Goal: Information Seeking & Learning: Check status

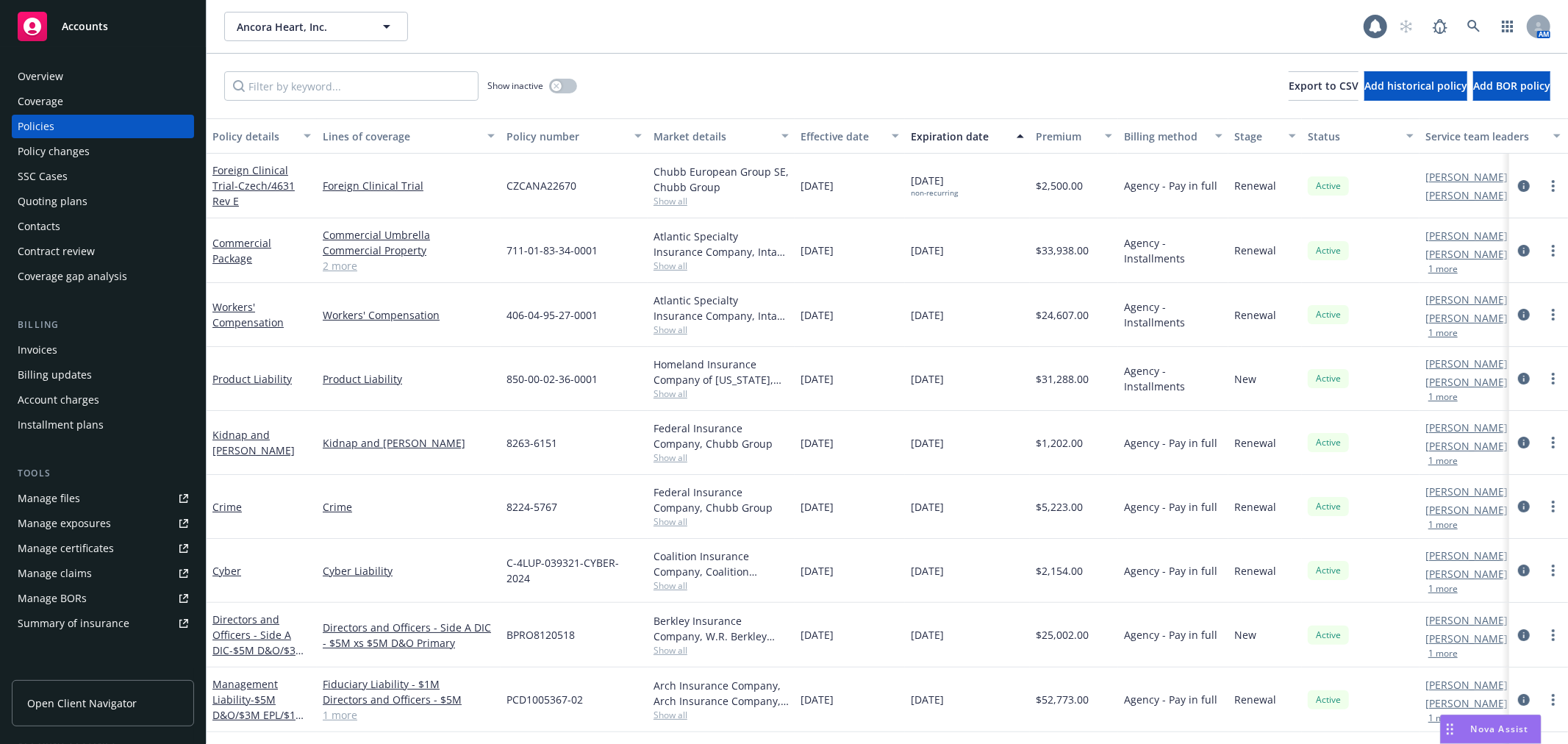
click at [927, 48] on div "Ancora Heart, Inc. Ancora Heart, Inc. 1 AM" at bounding box center [887, 26] width 1361 height 53
click at [1470, 20] on link at bounding box center [1474, 26] width 30 height 30
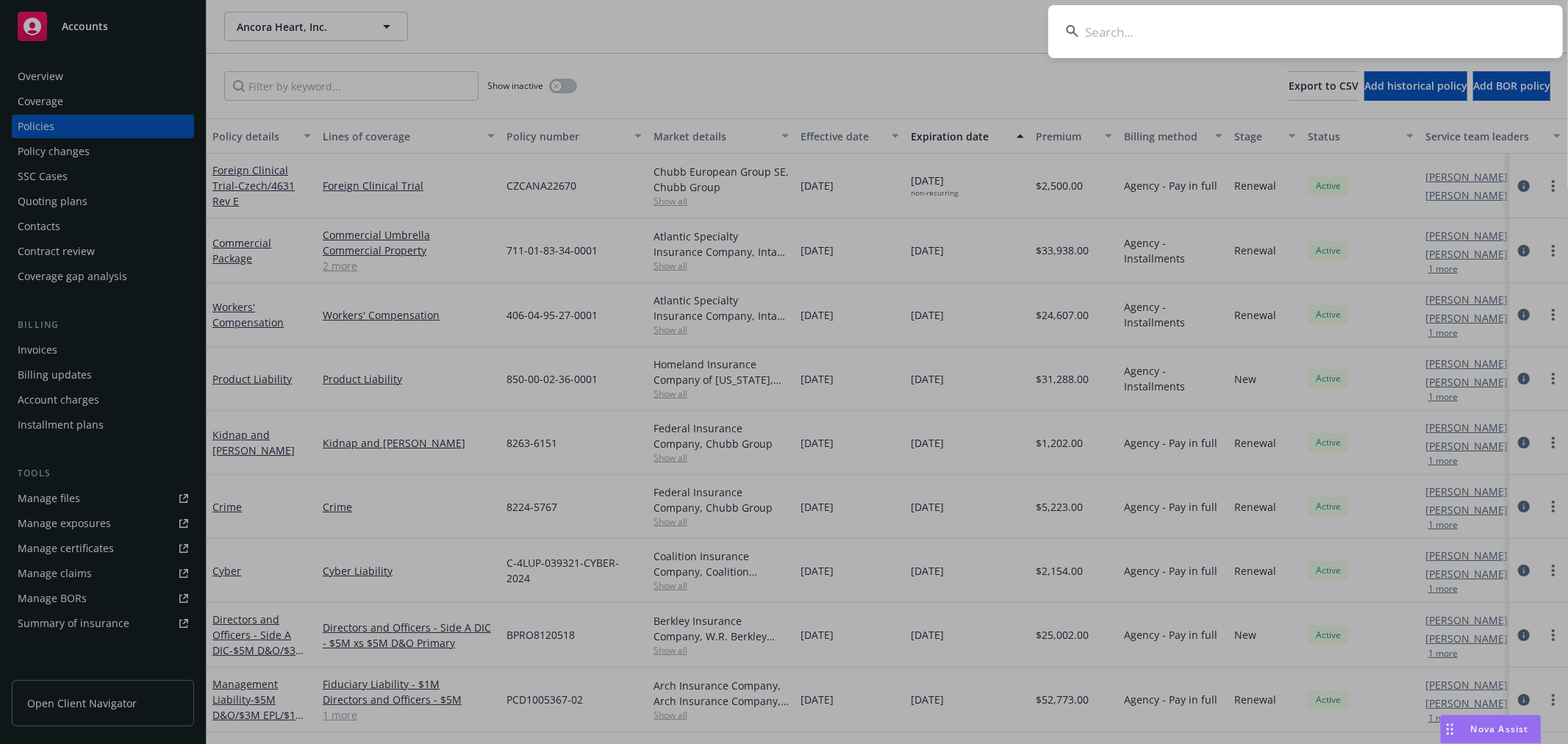
click at [1135, 38] on input at bounding box center [1305, 31] width 515 height 53
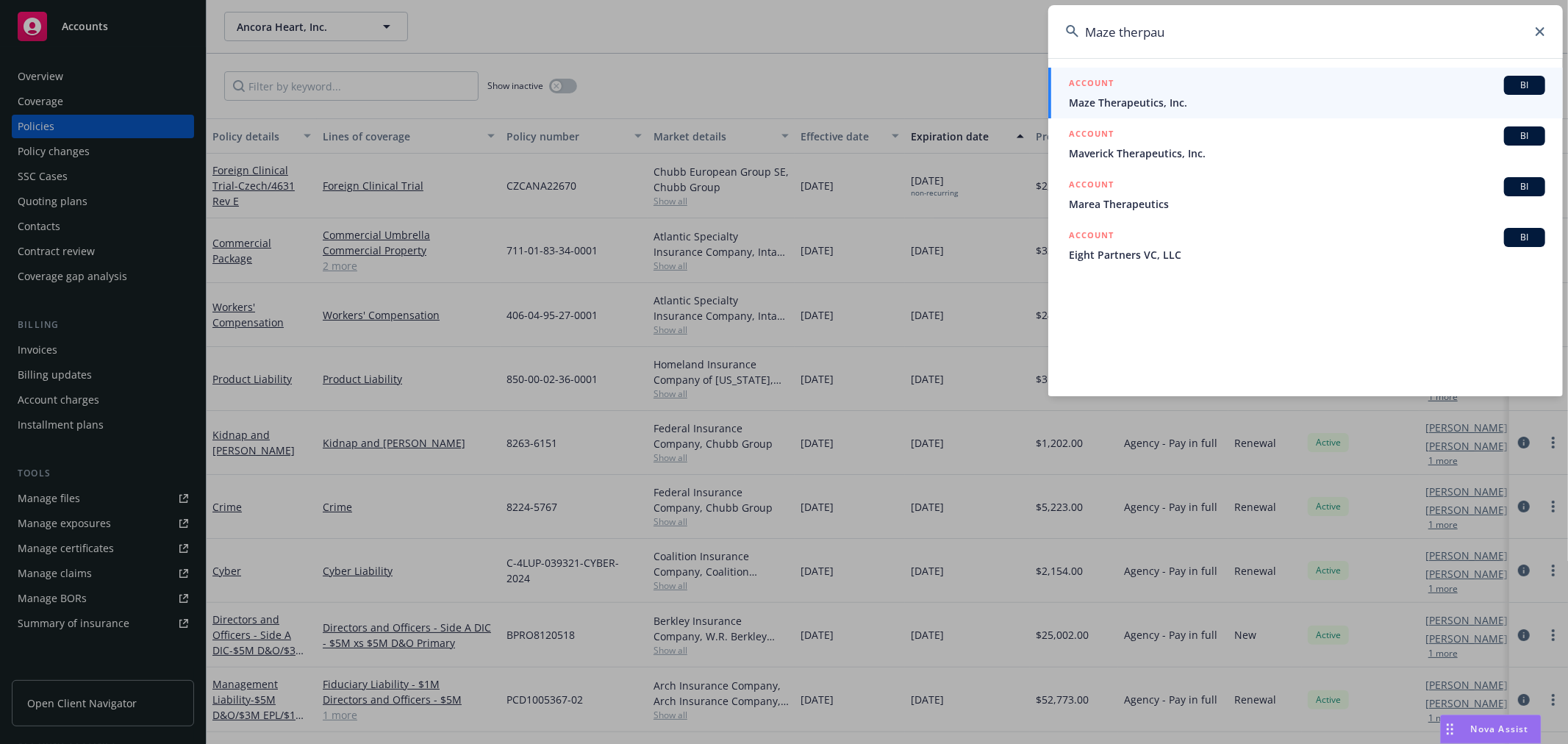
type input "Maze therpau"
click at [1167, 103] on span "Maze Therapeutics, Inc." at bounding box center [1306, 103] width 476 height 15
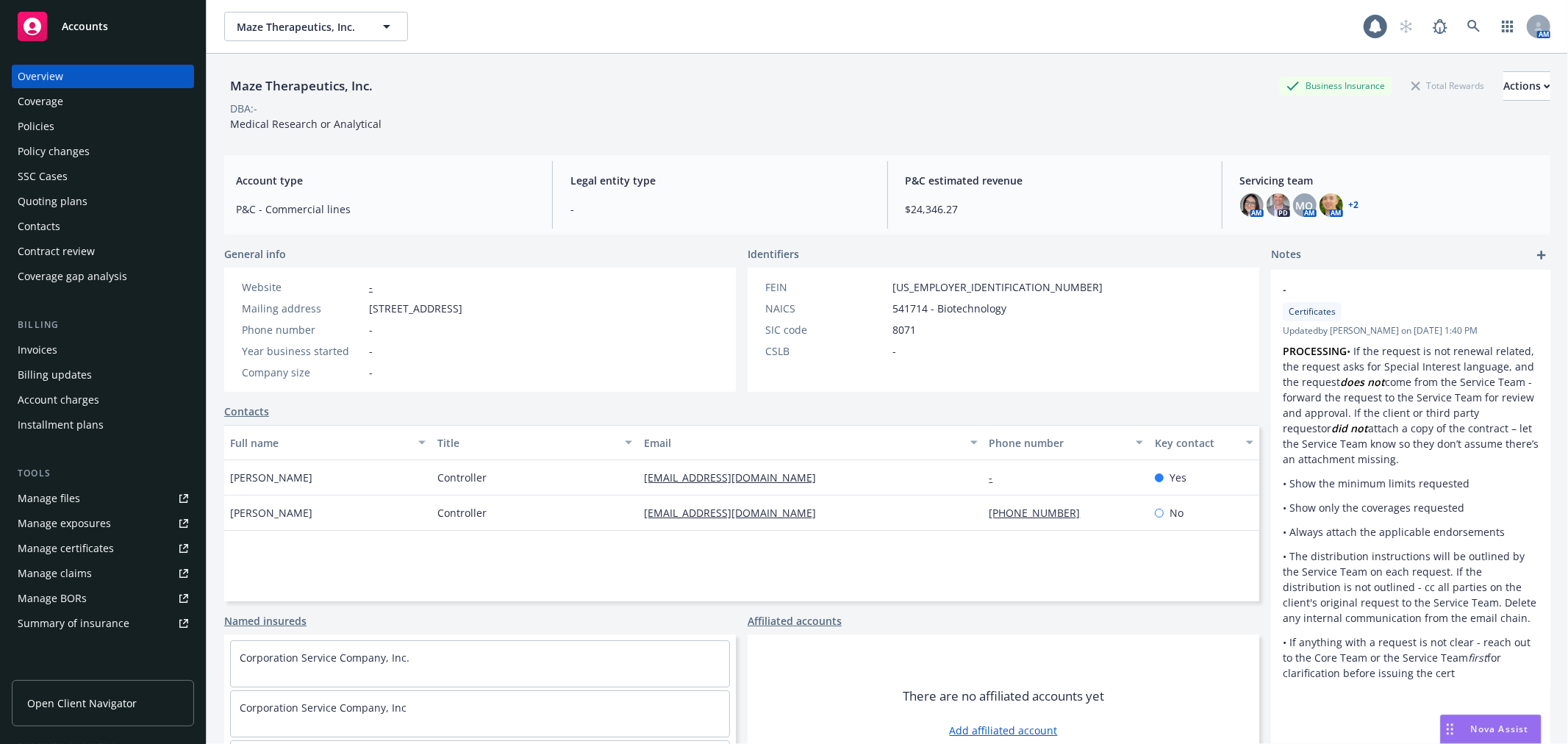
click at [58, 127] on div "Policies" at bounding box center [102, 126] width 170 height 23
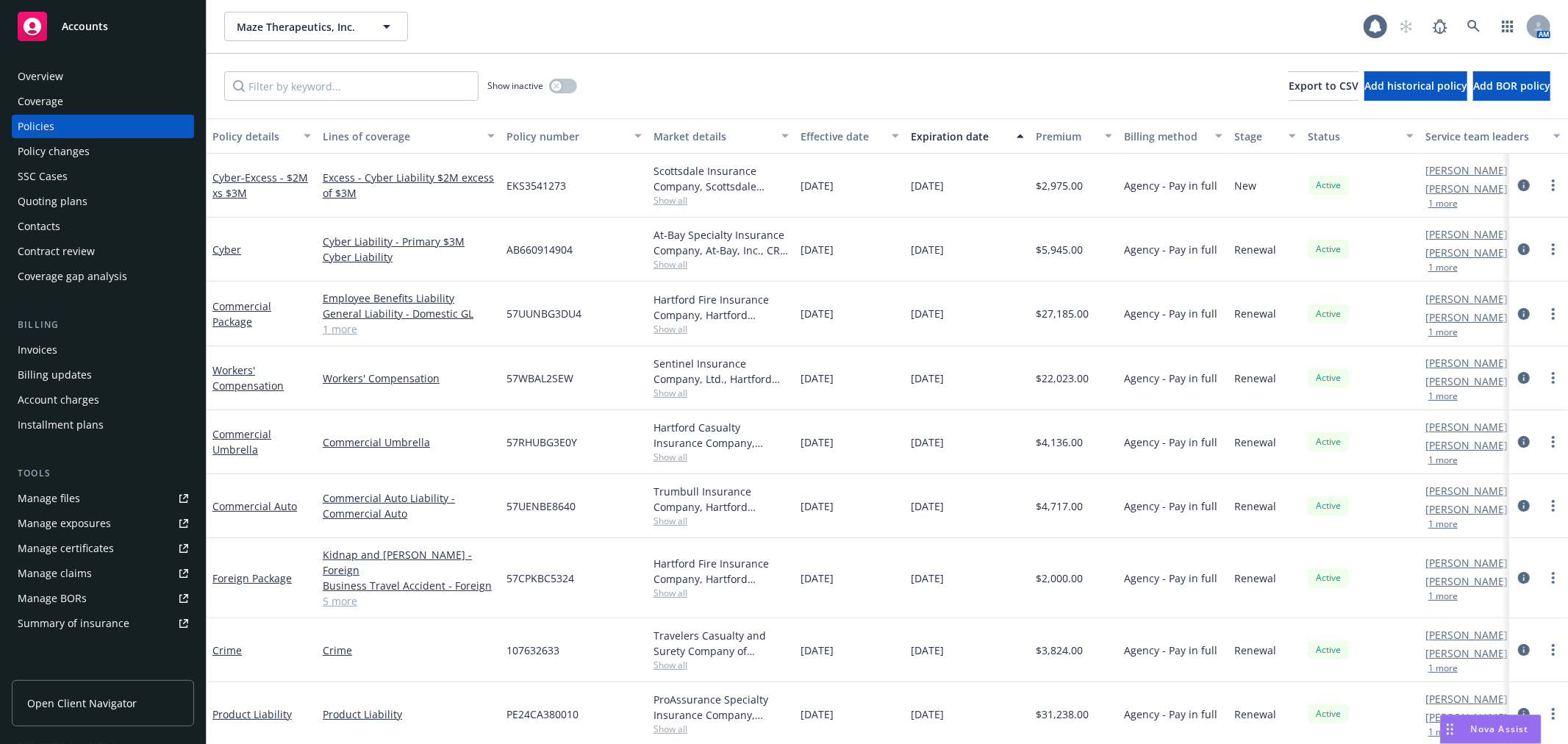
click at [789, 75] on div "Show inactive Export to CSV Add historical policy Add BOR policy" at bounding box center [887, 86] width 1361 height 64
click at [238, 314] on link "Commercial Package" at bounding box center [241, 314] width 59 height 30
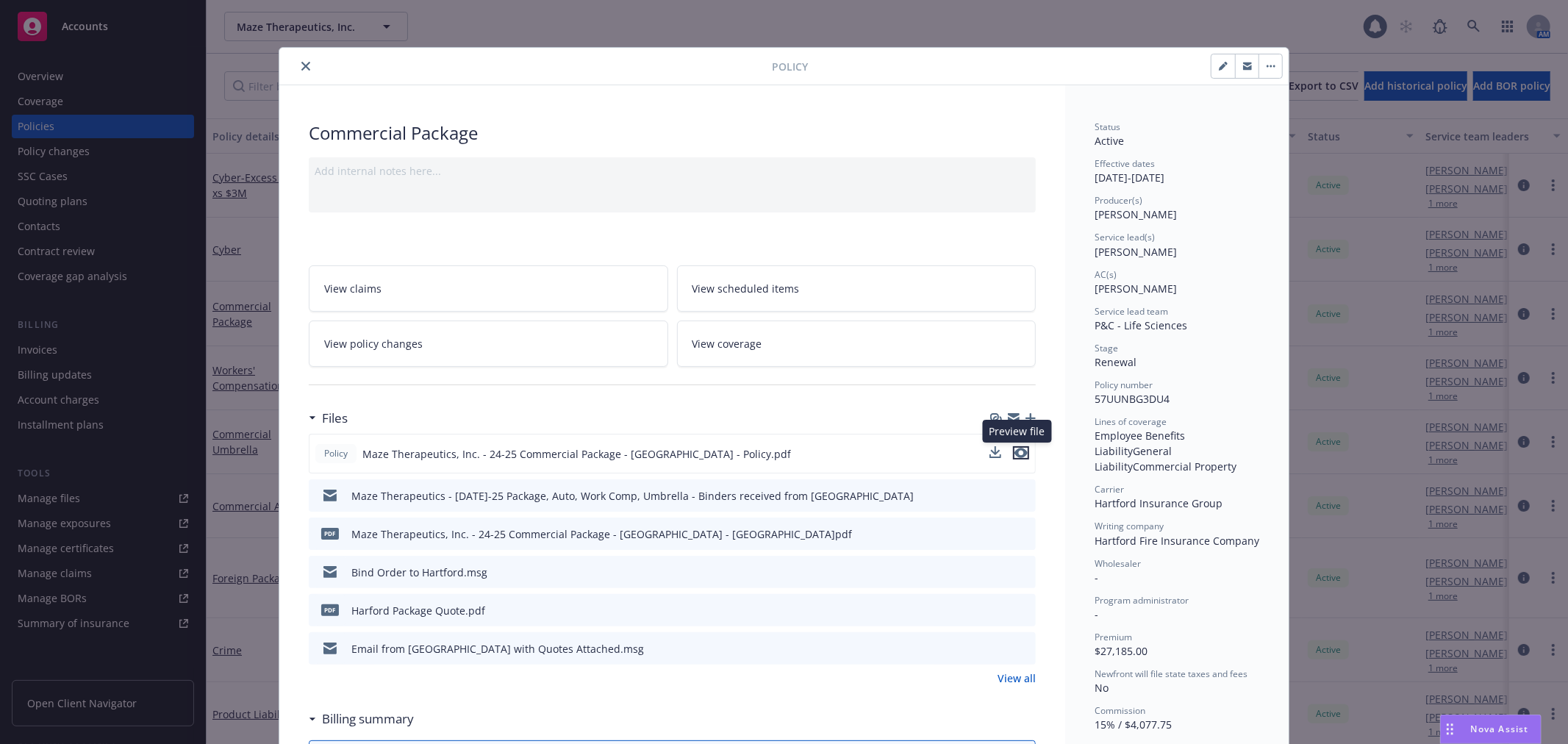
click at [1018, 450] on icon "preview file" at bounding box center [1021, 452] width 13 height 11
click at [301, 68] on icon "close" at bounding box center [305, 65] width 9 height 9
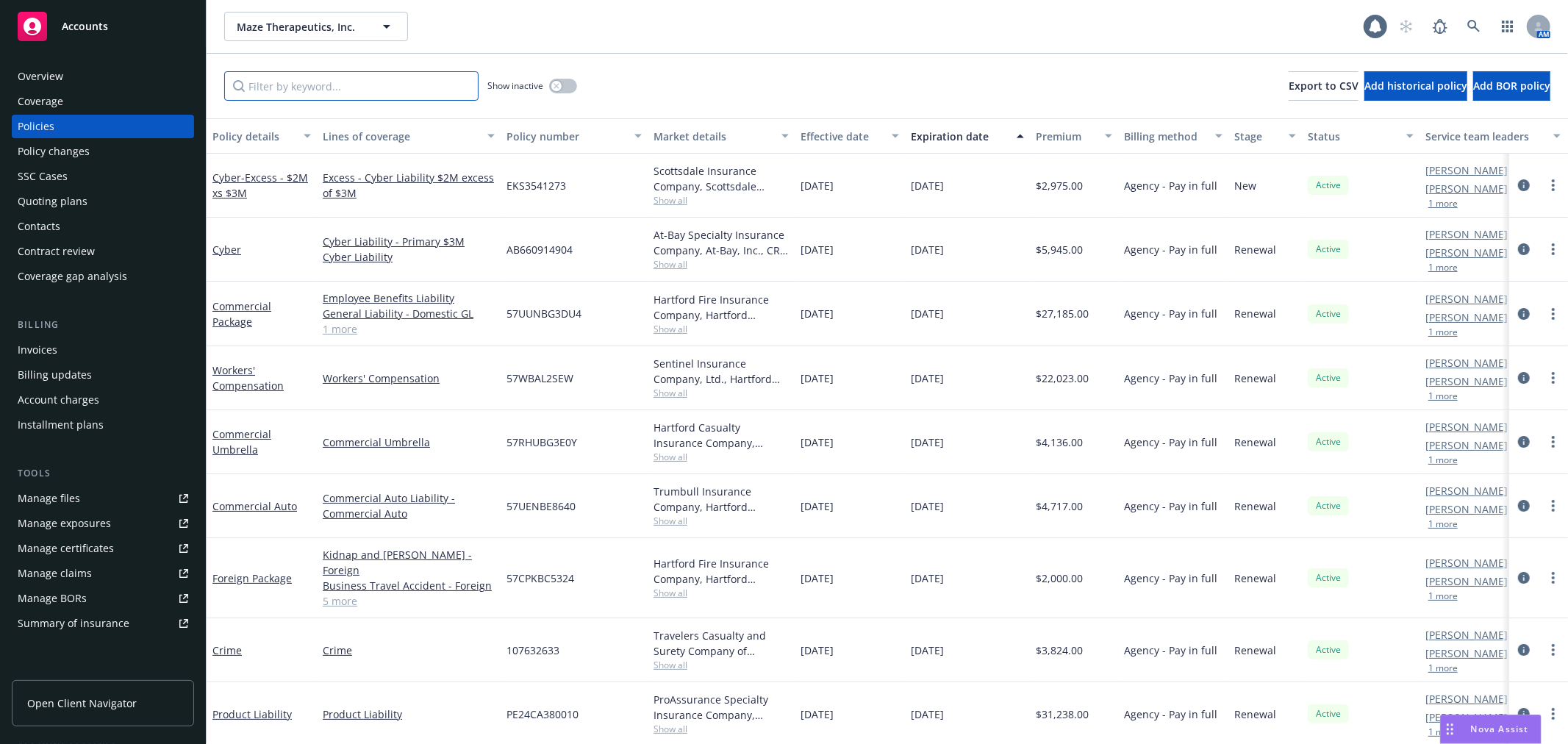
click at [339, 87] on input "Filter by keyword..." at bounding box center [351, 86] width 254 height 30
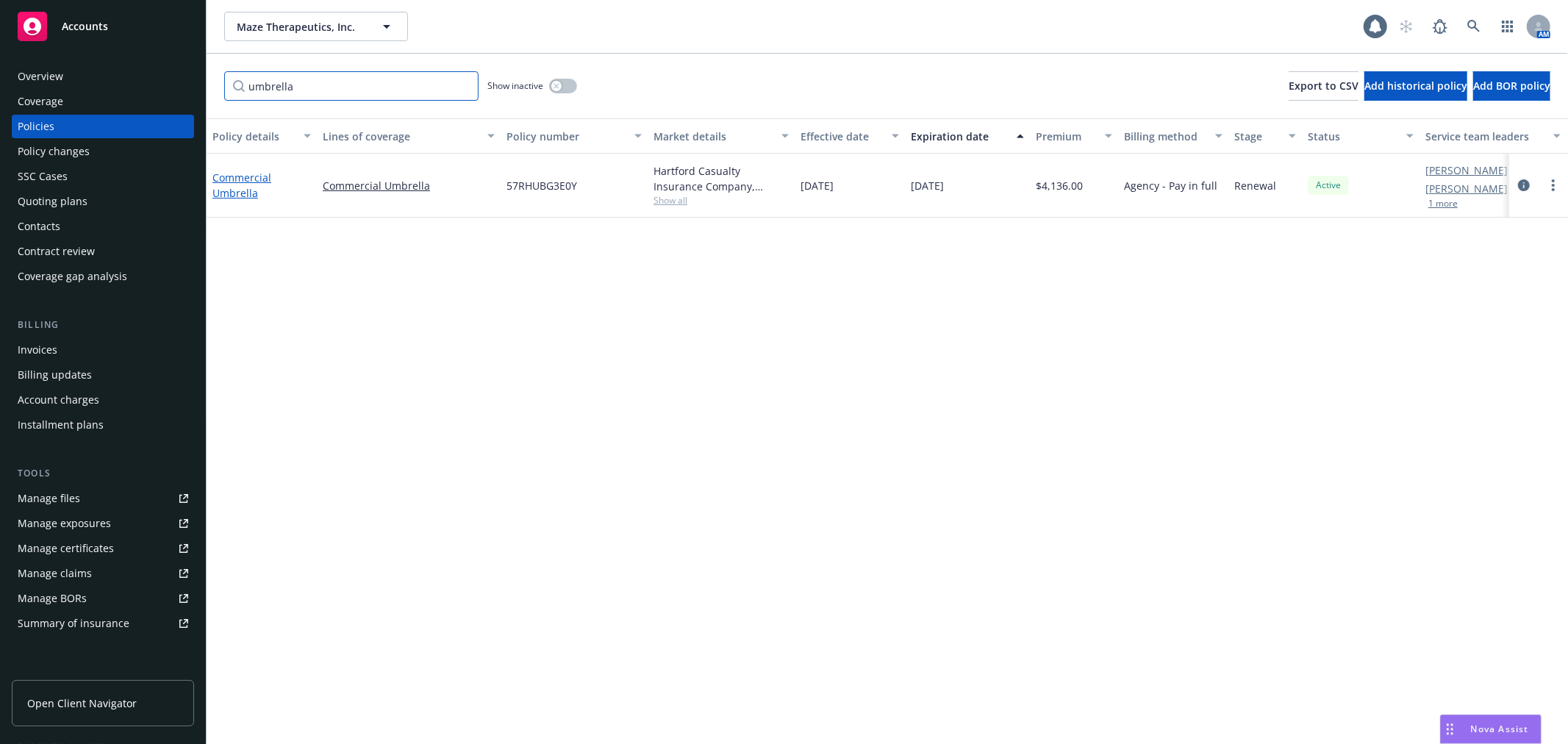
type input "umbrella"
click at [232, 180] on link "Commercial Umbrella" at bounding box center [241, 185] width 59 height 30
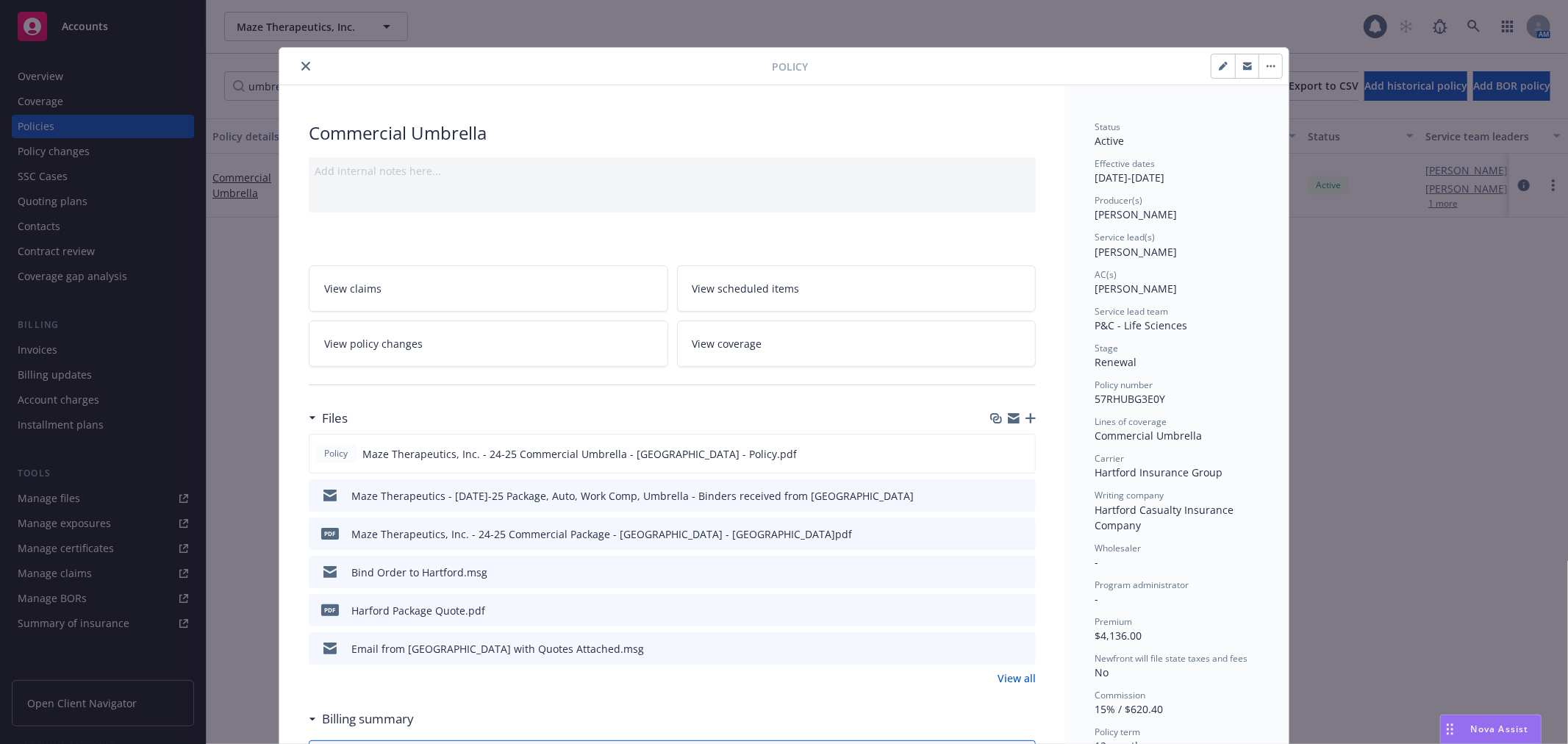
click at [1018, 535] on icon "preview file" at bounding box center [1022, 533] width 13 height 11
click at [298, 76] on div "Policy" at bounding box center [783, 66] width 1009 height 38
click at [301, 64] on icon "close" at bounding box center [305, 65] width 9 height 9
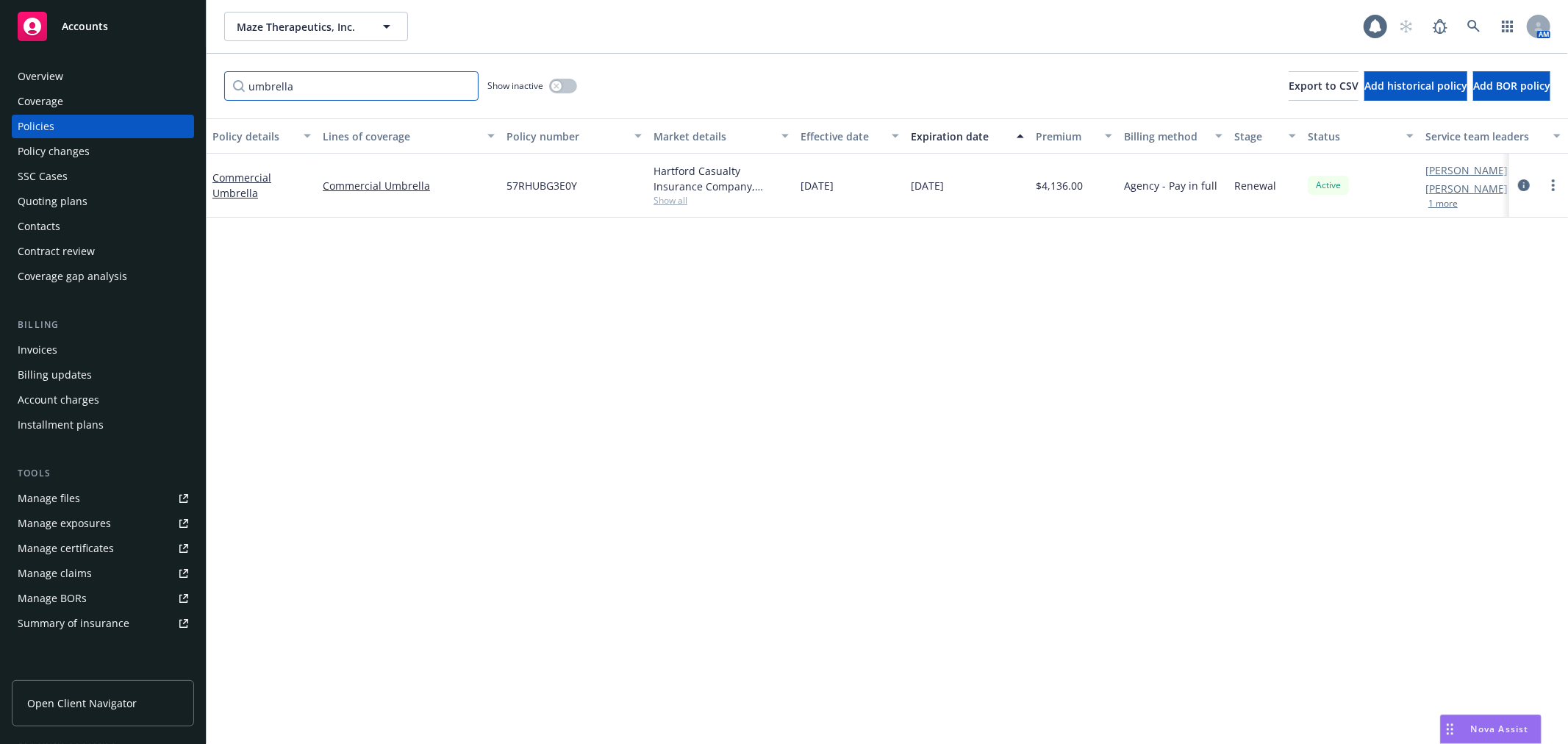
click at [462, 84] on input "umbrella" at bounding box center [351, 86] width 254 height 30
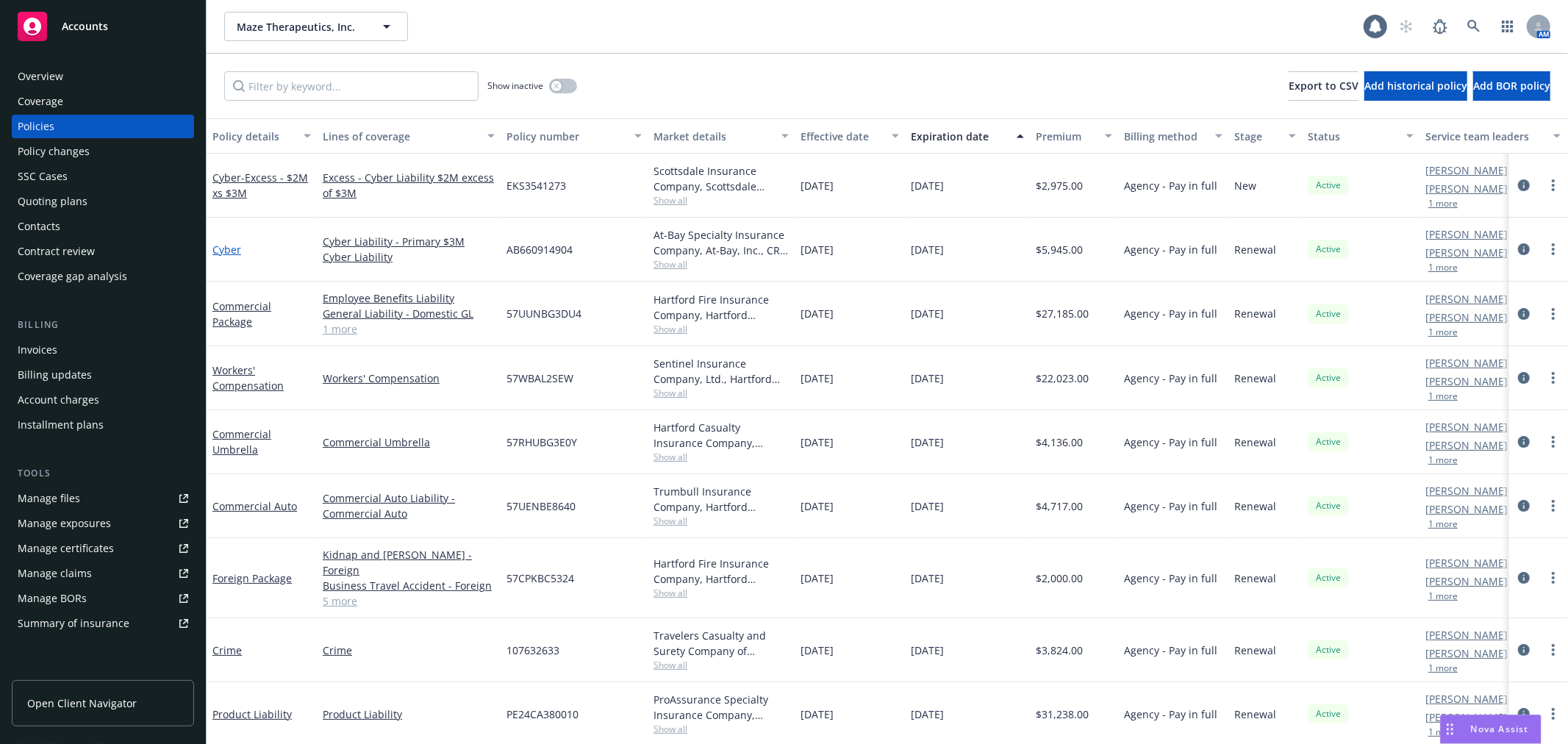
click at [228, 251] on link "Cyber" at bounding box center [227, 249] width 29 height 14
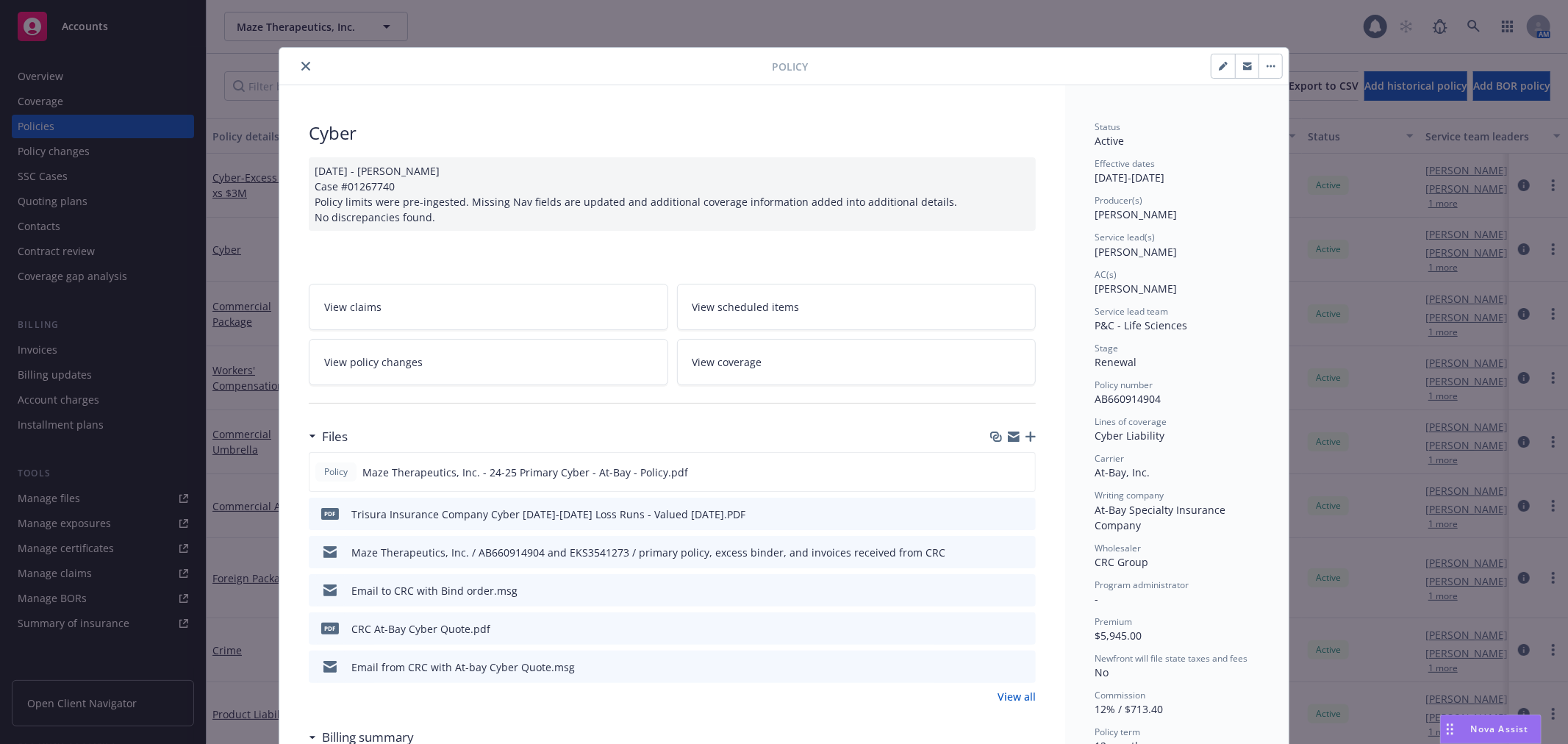
click at [1018, 550] on icon "preview file" at bounding box center [1022, 552] width 13 height 11
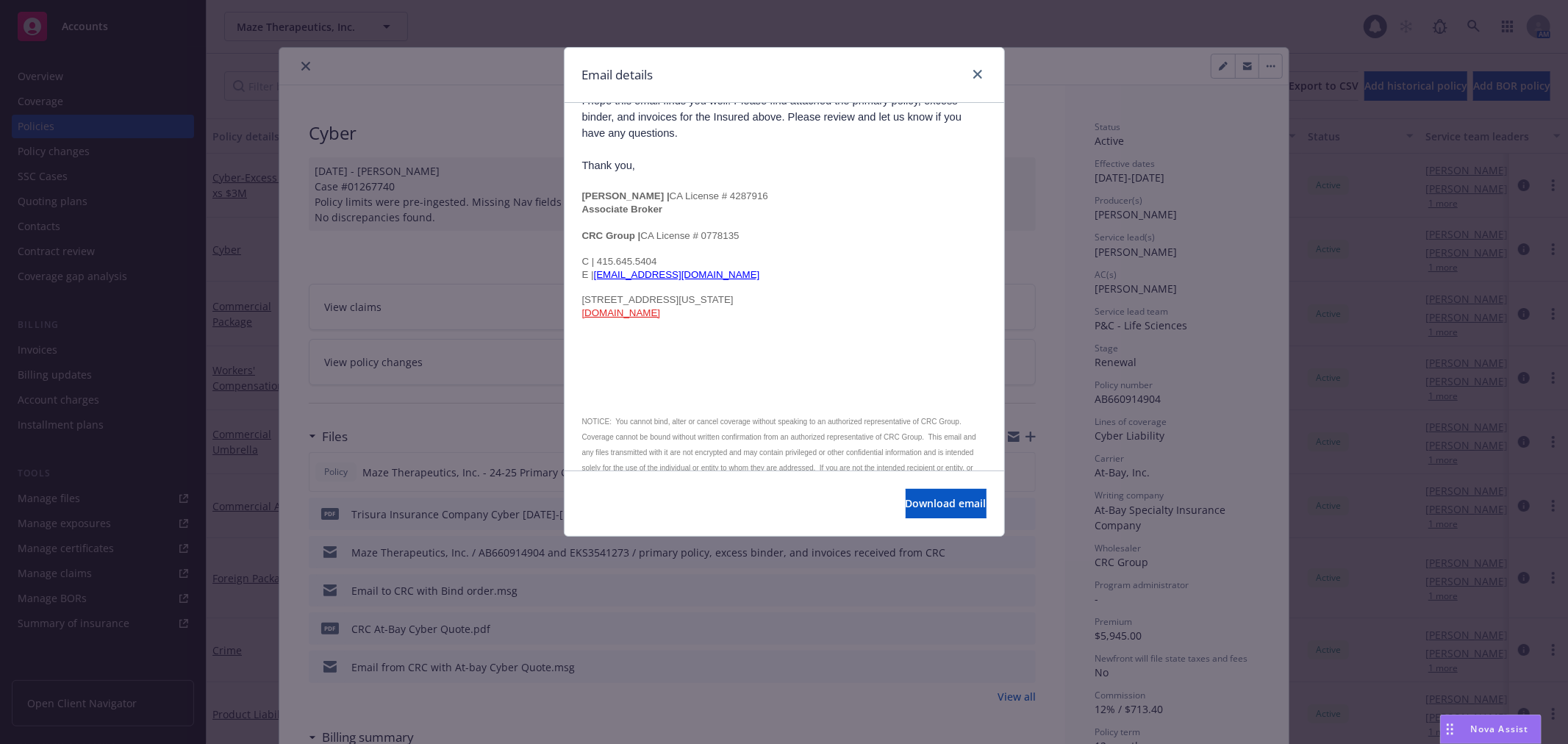
scroll to position [394, 0]
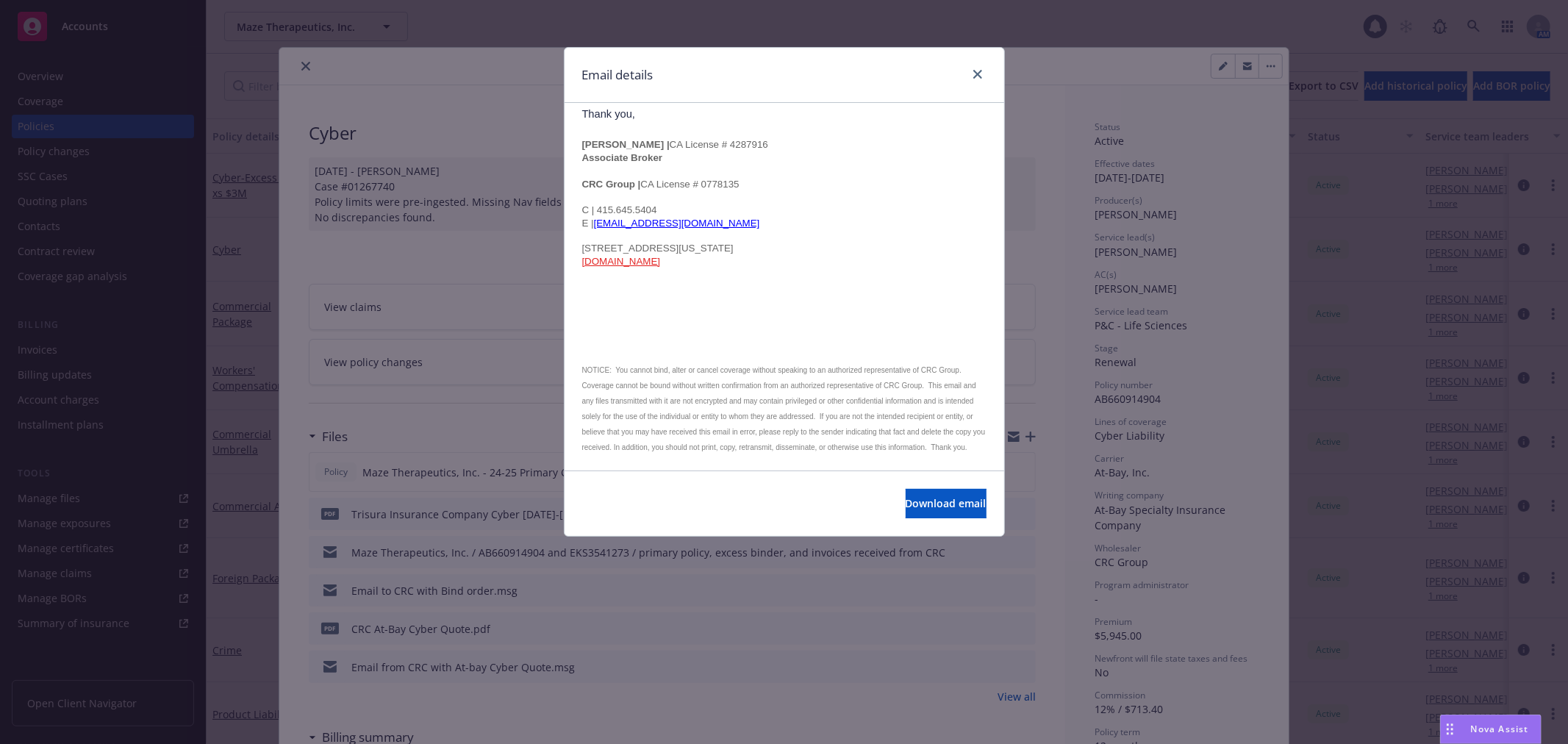
click at [419, 386] on div "Email details Maze Therapeutics, Inc. / AB660914904 and EKS3541273 / primary po…" at bounding box center [784, 372] width 1568 height 744
click at [983, 72] on link "close" at bounding box center [977, 74] width 17 height 17
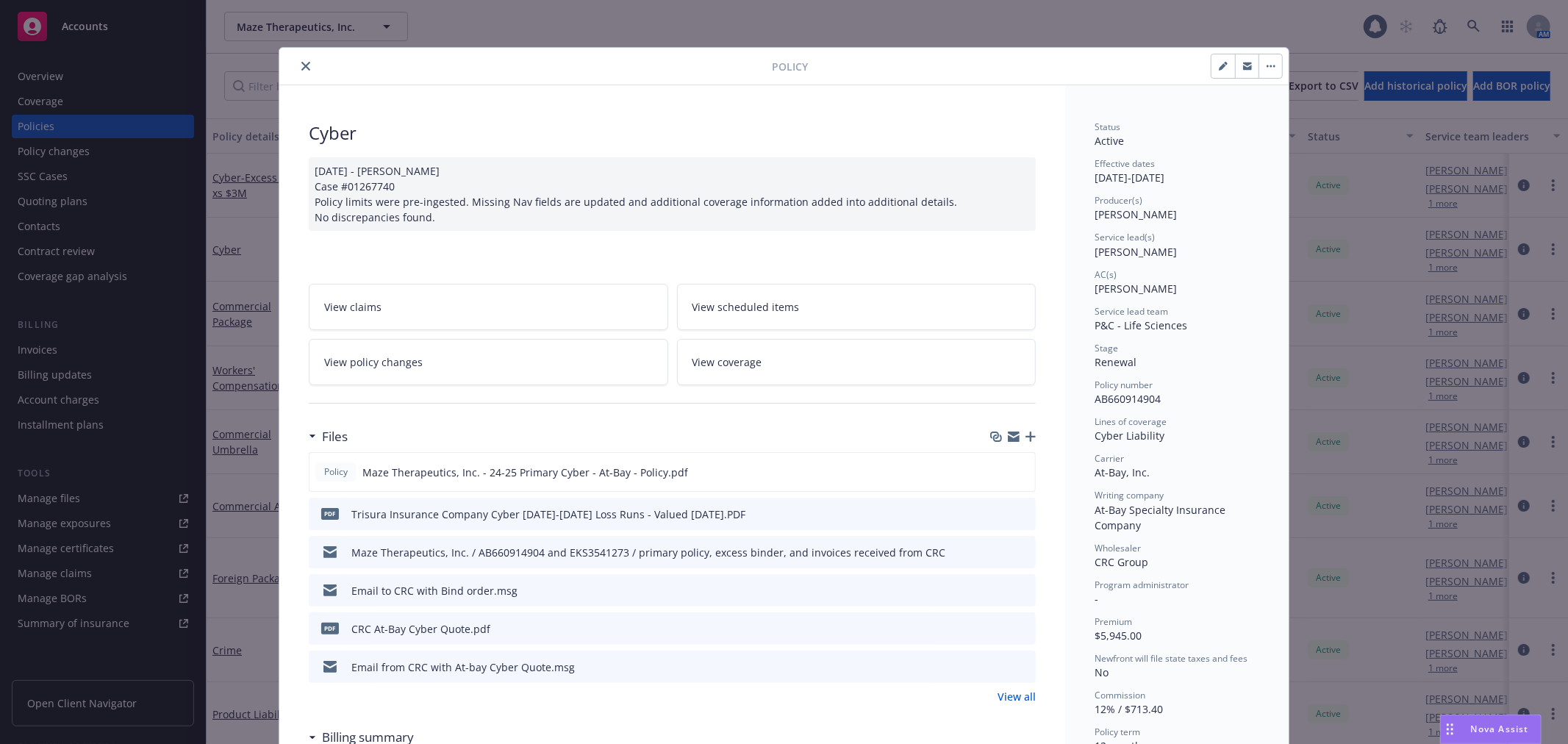
click at [1015, 588] on icon "preview file" at bounding box center [1022, 589] width 13 height 11
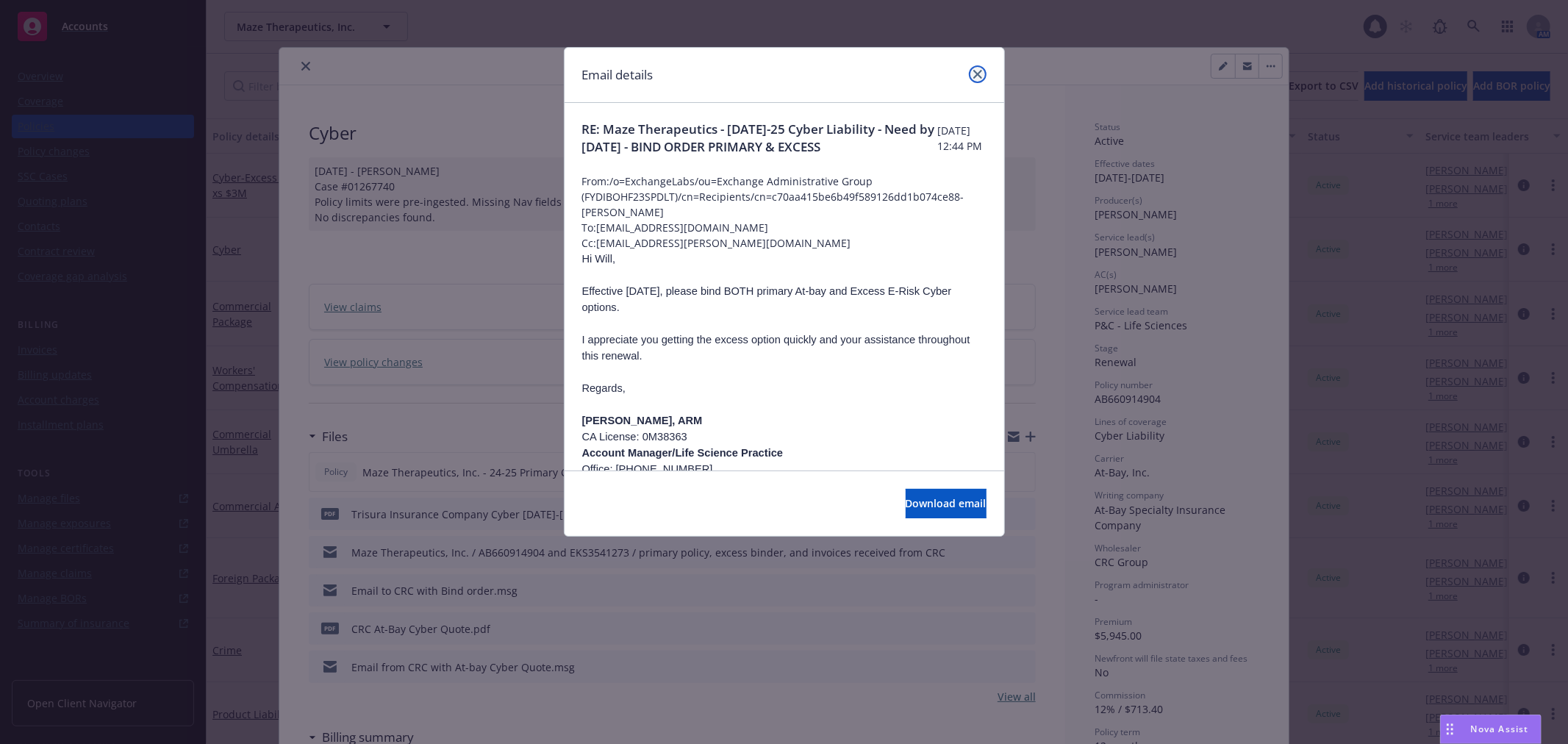
click at [974, 74] on icon "close" at bounding box center [977, 74] width 9 height 9
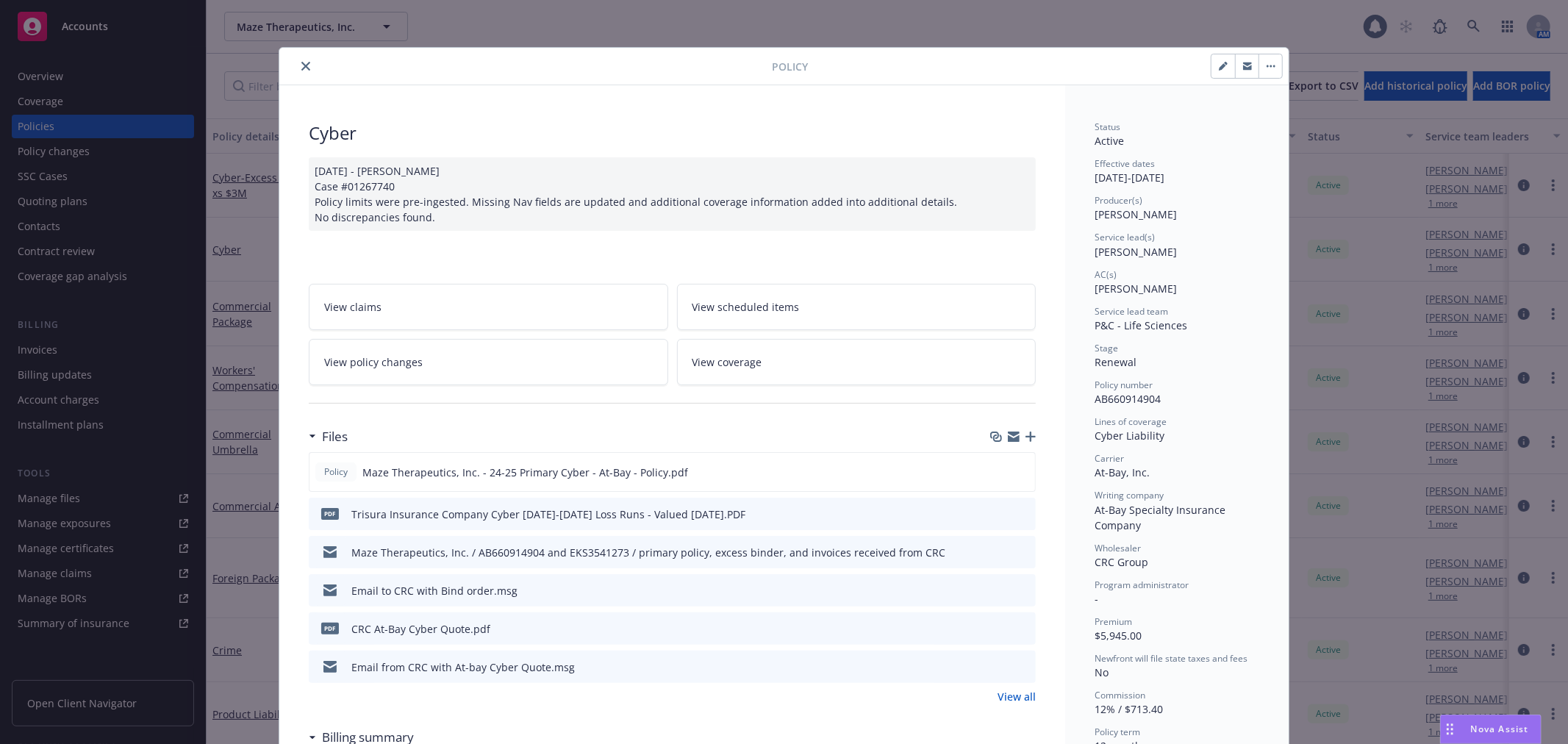
click at [301, 67] on icon "close" at bounding box center [305, 65] width 9 height 9
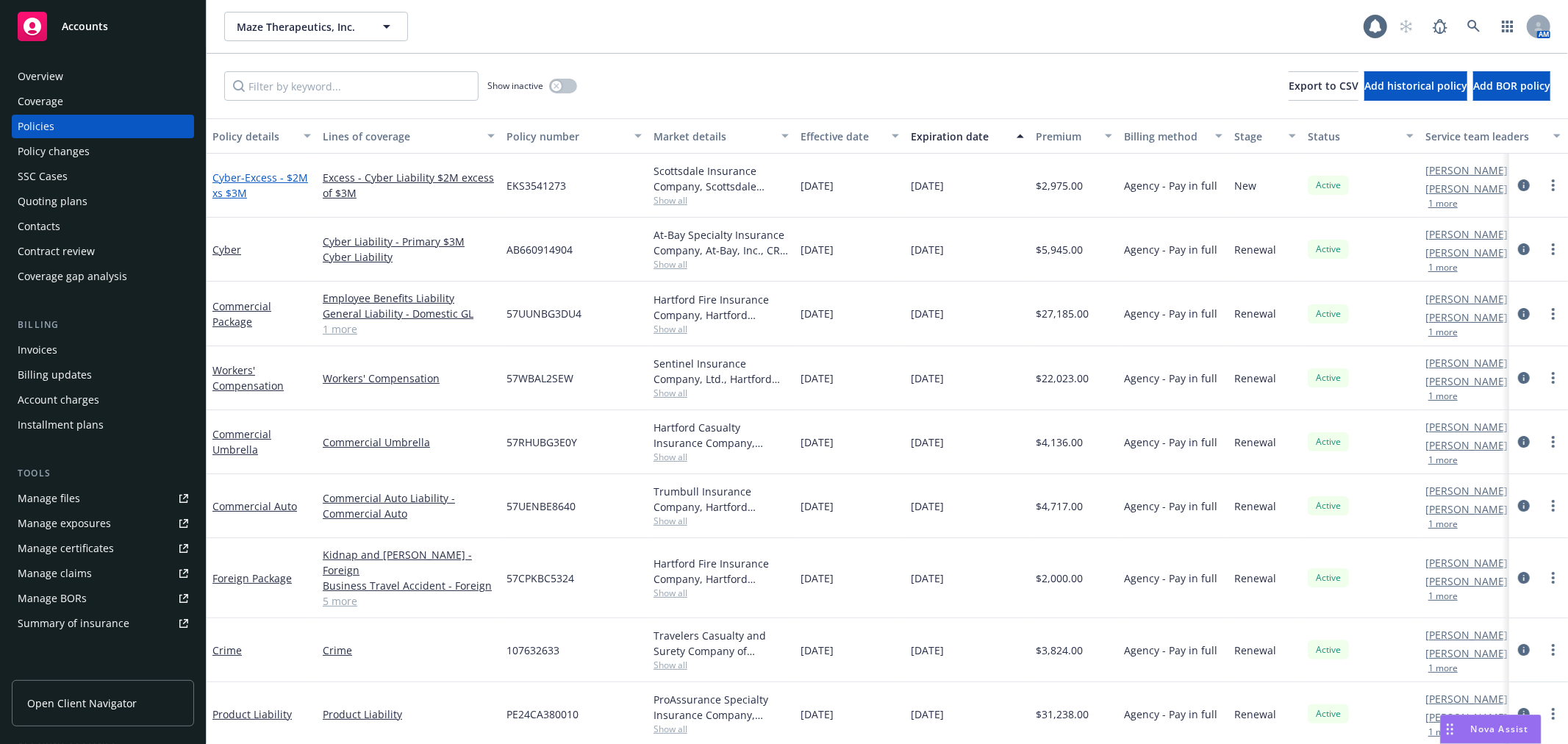
click at [252, 175] on span "- Excess - $2M xs $3M" at bounding box center [260, 185] width 95 height 30
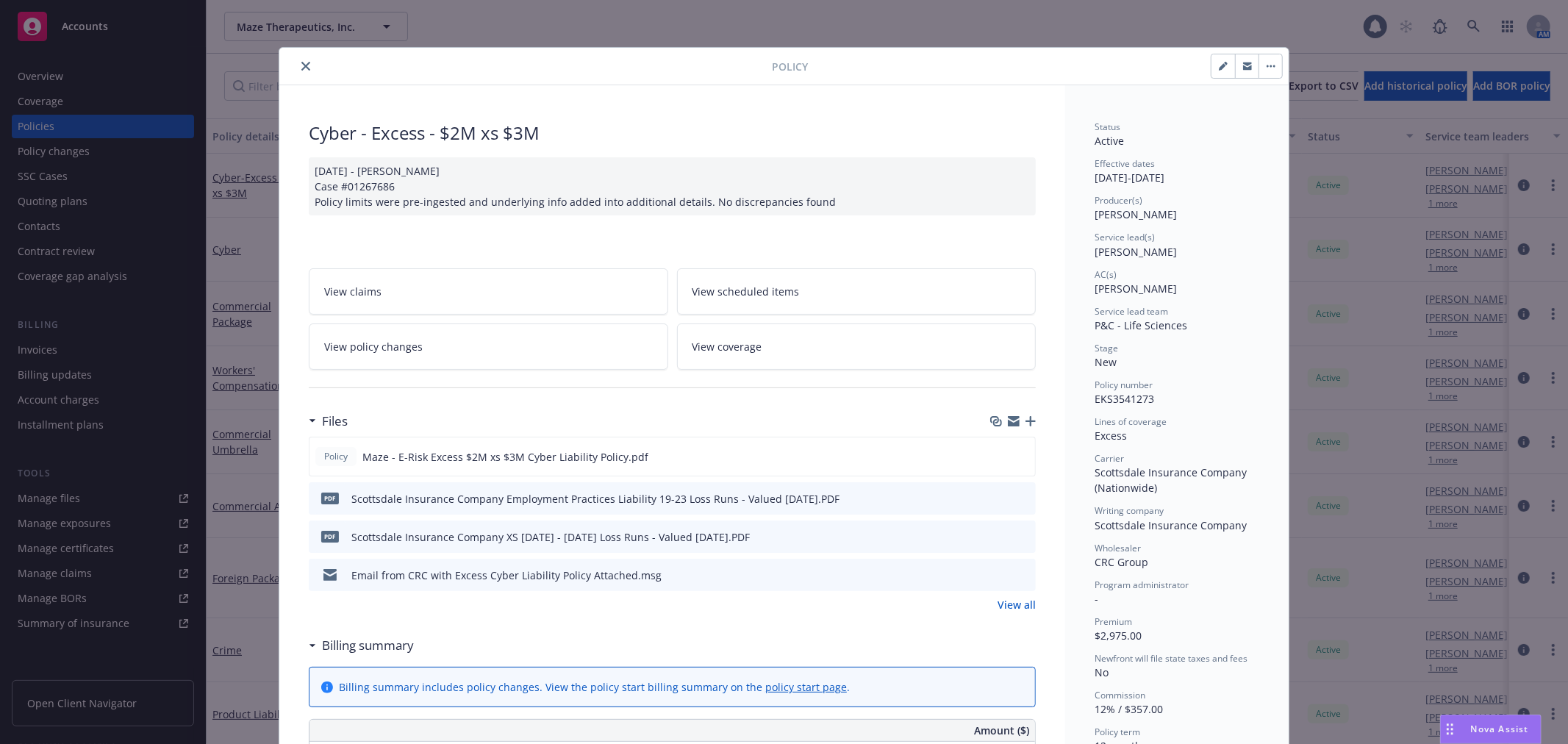
click at [301, 70] on icon "close" at bounding box center [305, 65] width 9 height 9
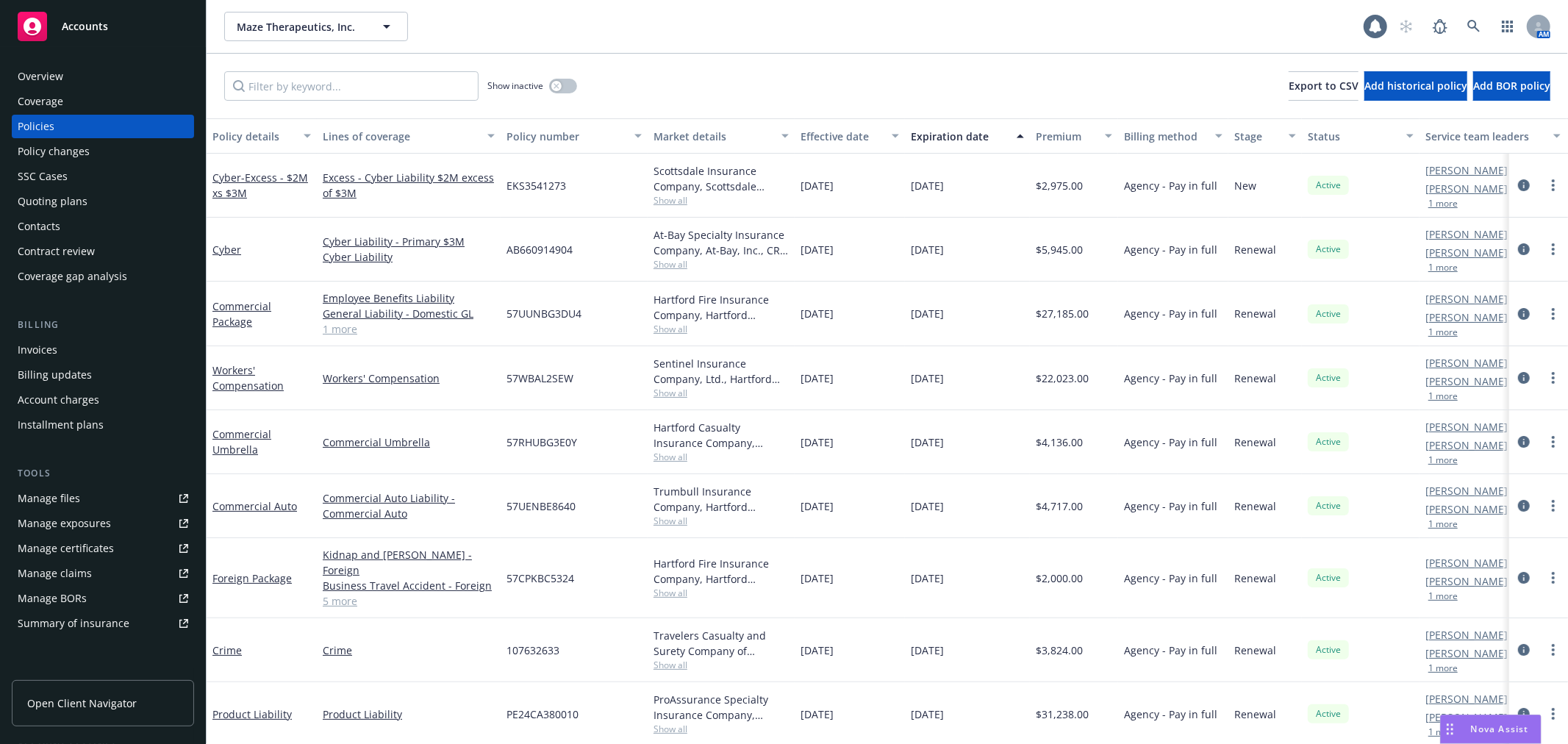
click at [746, 67] on div "Show inactive Export to CSV Add historical policy Add BOR policy" at bounding box center [887, 86] width 1361 height 64
drag, startPoint x: 626, startPoint y: 27, endPoint x: 510, endPoint y: 2, distance: 118.7
click at [626, 27] on div "Maze Therapeutics, Inc. Maze Therapeutics, Inc." at bounding box center [794, 26] width 1139 height 30
click at [67, 201] on div "Quoting plans" at bounding box center [52, 201] width 70 height 23
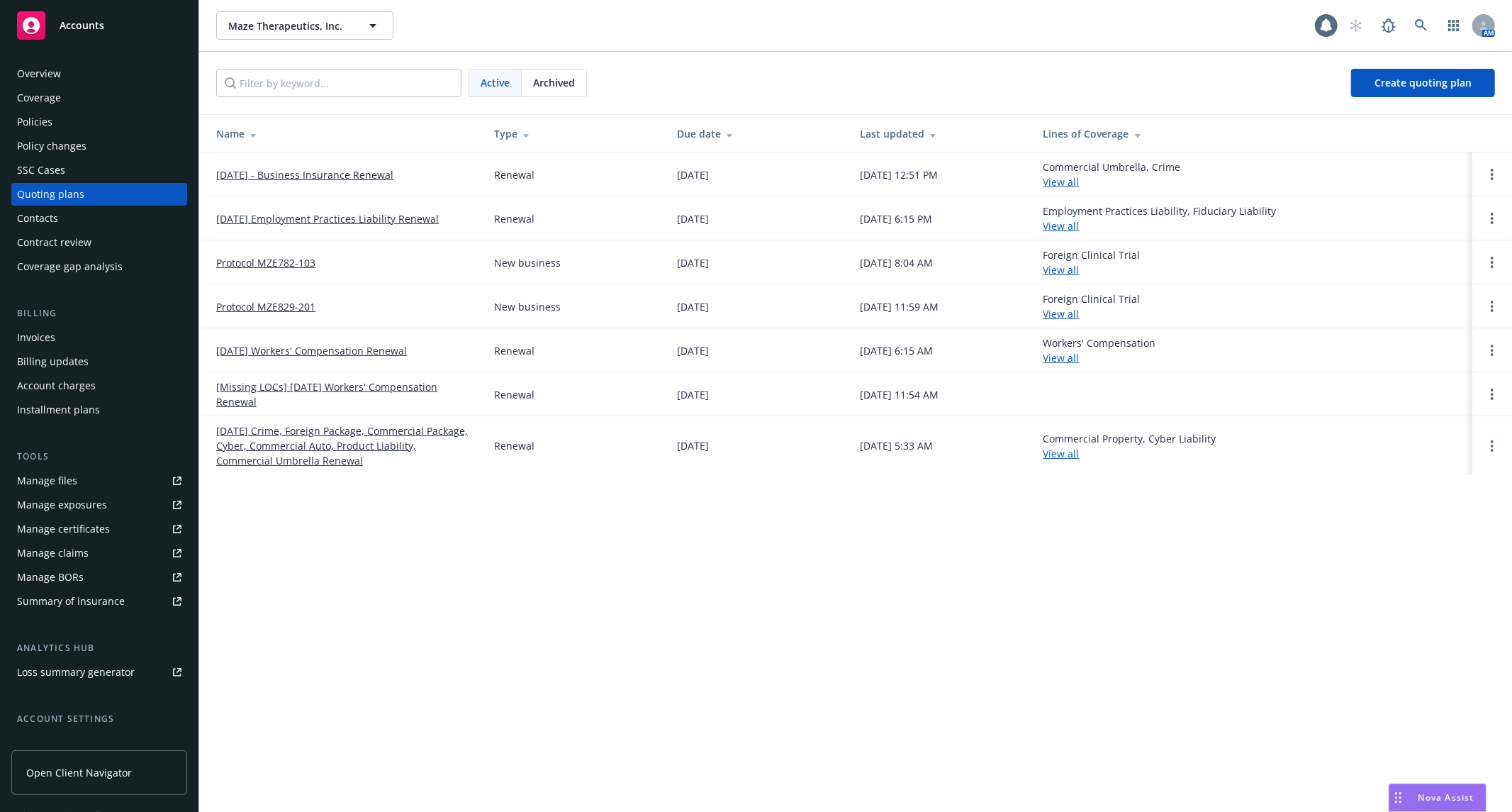
click at [372, 175] on link "[DATE] - Business Insurance Renewal" at bounding box center [304, 174] width 177 height 15
